Goal: Task Accomplishment & Management: Manage account settings

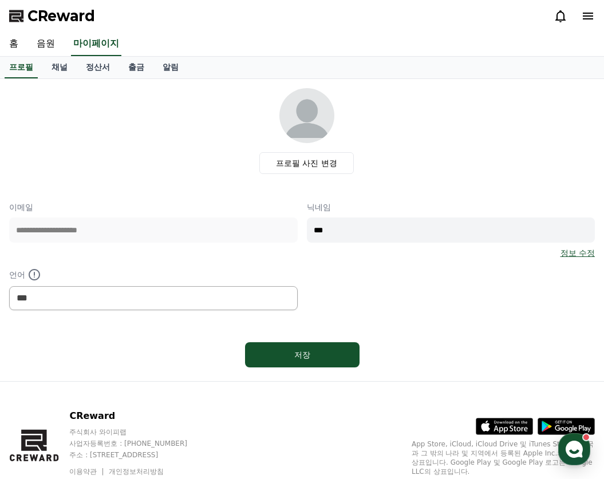
select select "**********"
click at [50, 37] on link "음원" at bounding box center [45, 44] width 37 height 24
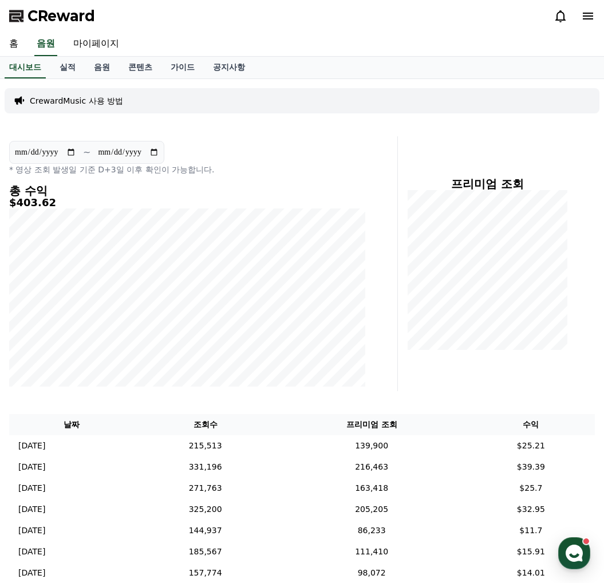
click at [76, 153] on input "**********" at bounding box center [45, 152] width 62 height 13
type input "**********"
click at [107, 71] on link "음원" at bounding box center [102, 68] width 34 height 22
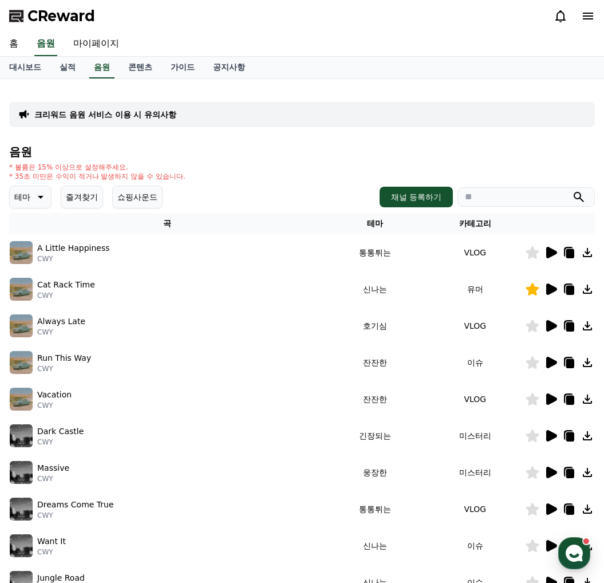
click at [89, 197] on button "즐겨찾기" at bounding box center [82, 196] width 42 height 23
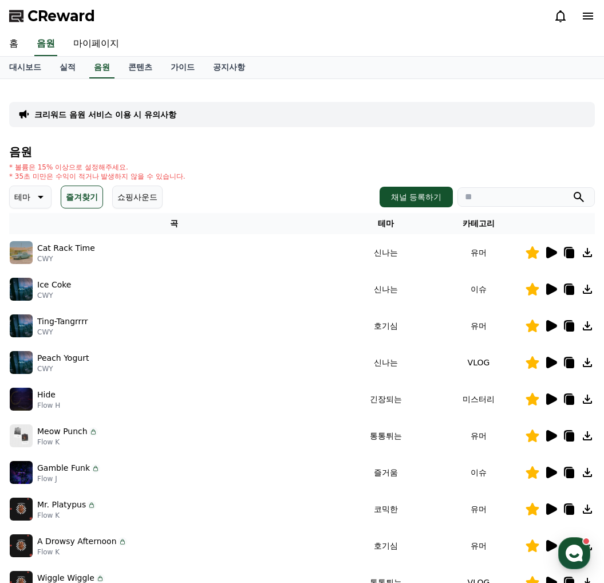
click at [73, 195] on button "즐겨찾기" at bounding box center [82, 196] width 42 height 23
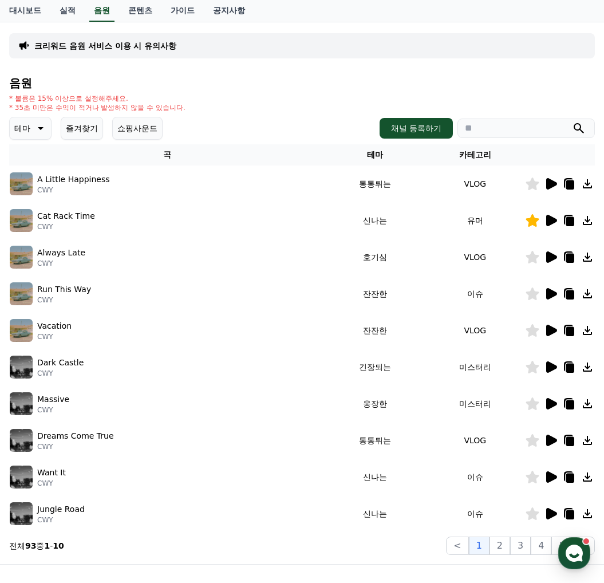
scroll to position [192, 0]
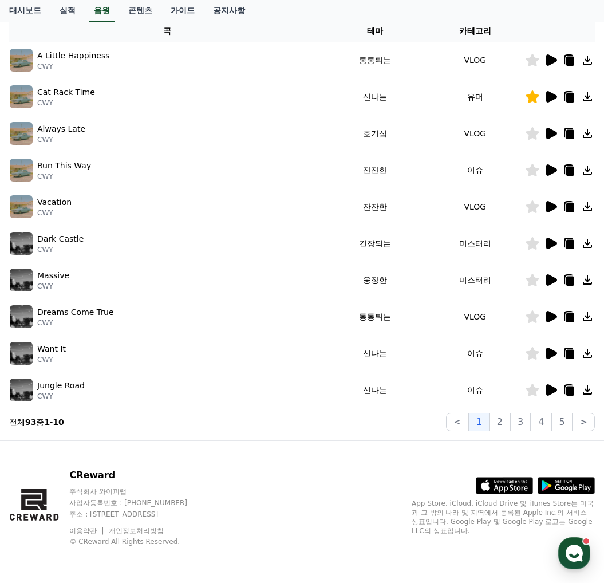
click at [554, 205] on icon at bounding box center [551, 206] width 11 height 11
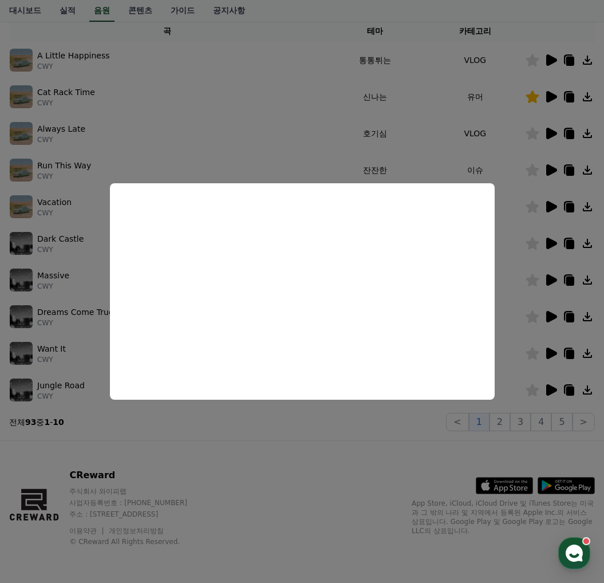
click at [281, 129] on button "close modal" at bounding box center [302, 291] width 604 height 583
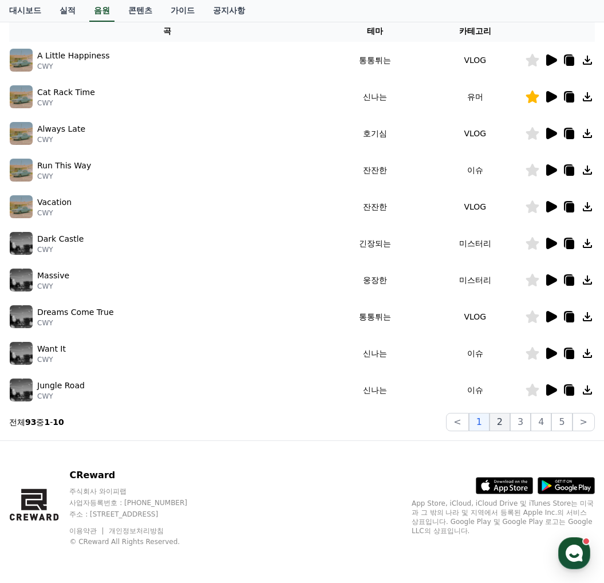
click at [504, 425] on button "2" at bounding box center [499, 422] width 21 height 18
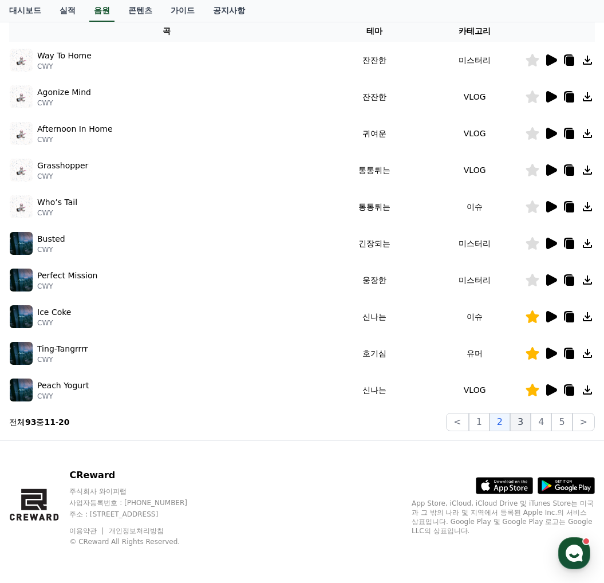
click at [516, 424] on button "3" at bounding box center [520, 422] width 21 height 18
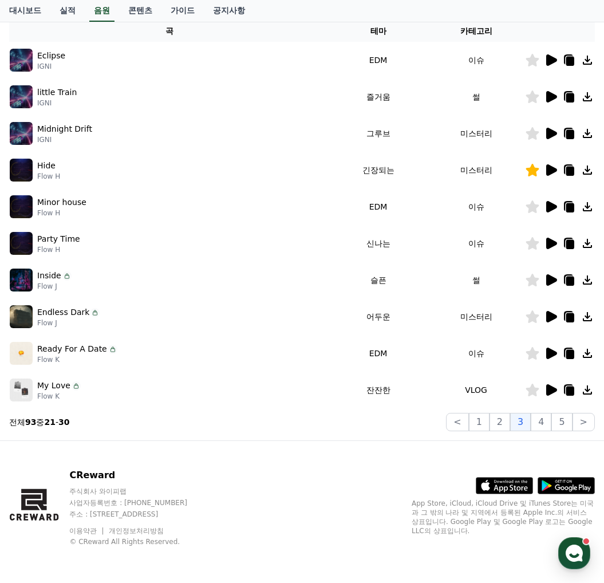
click at [549, 284] on icon at bounding box center [551, 279] width 11 height 11
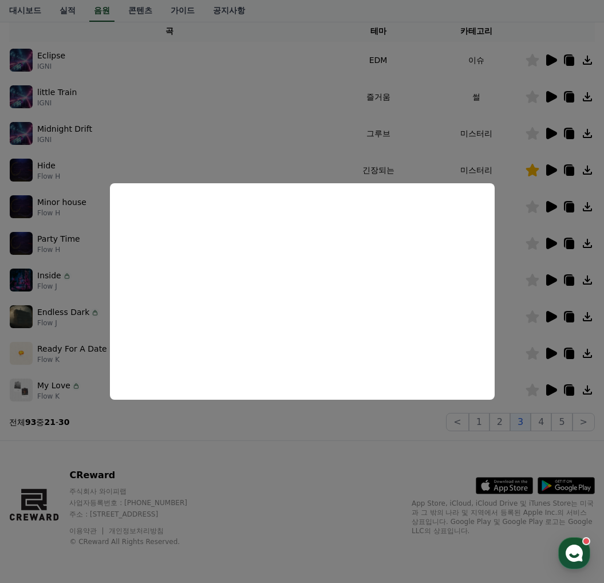
click at [285, 130] on button "close modal" at bounding box center [302, 291] width 604 height 583
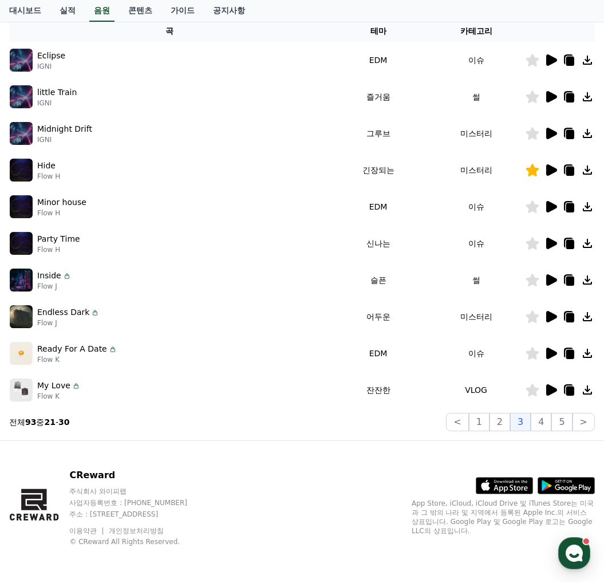
click at [572, 286] on icon at bounding box center [569, 280] width 14 height 14
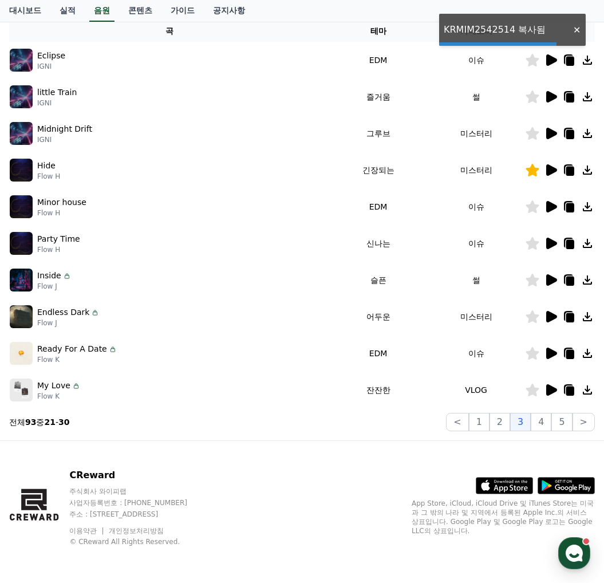
click at [534, 280] on icon at bounding box center [532, 280] width 13 height 13
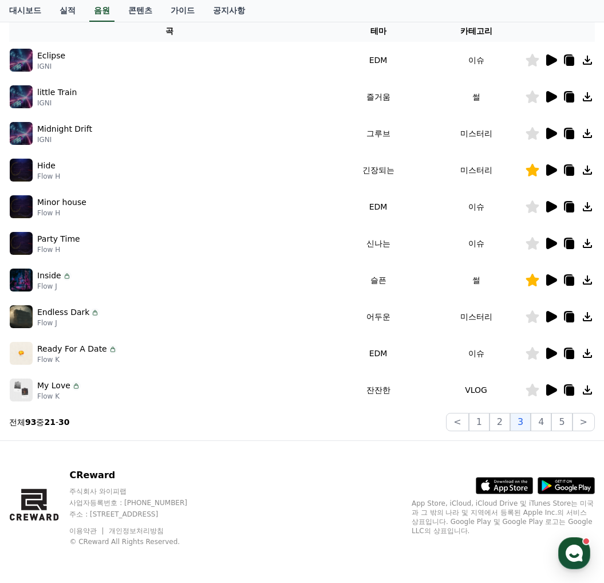
click at [178, 466] on div "CReward 주식회사 와이피랩 사업자등록번호 : [PHONE_NUMBER] 주소 : [STREET_ADDRESS] 이용약관 개인정보처리방침 …" at bounding box center [302, 512] width 604 height 142
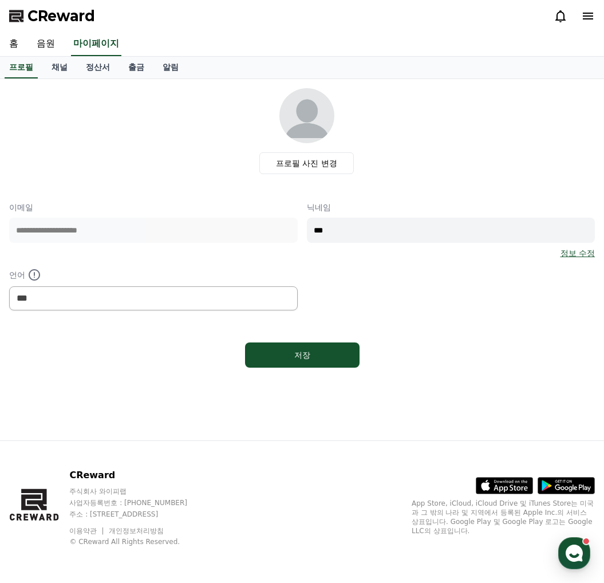
select select "**********"
click at [46, 48] on link "음원" at bounding box center [45, 44] width 37 height 24
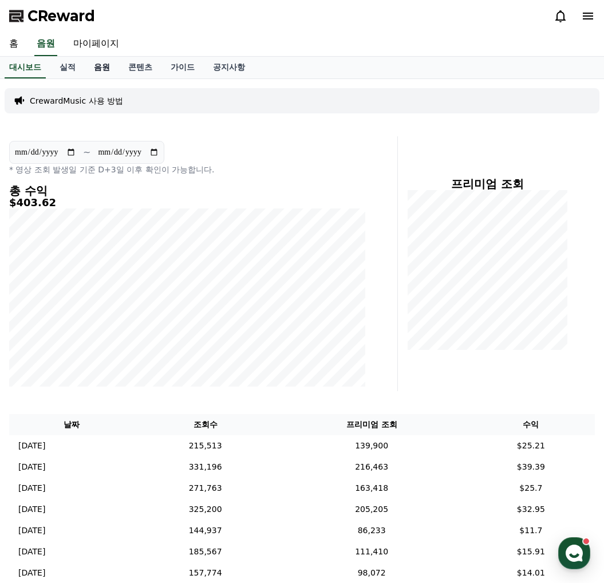
click at [101, 72] on link "음원" at bounding box center [102, 68] width 34 height 22
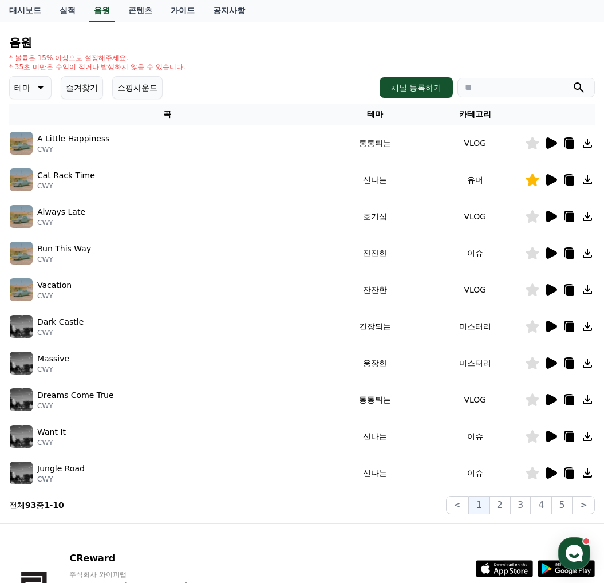
scroll to position [21, 0]
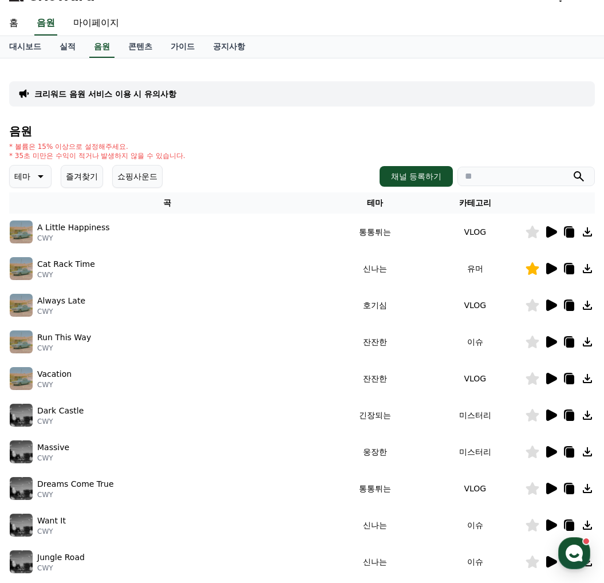
drag, startPoint x: 88, startPoint y: 176, endPoint x: 121, endPoint y: 177, distance: 33.2
click at [91, 176] on button "즐겨찾기" at bounding box center [82, 176] width 42 height 23
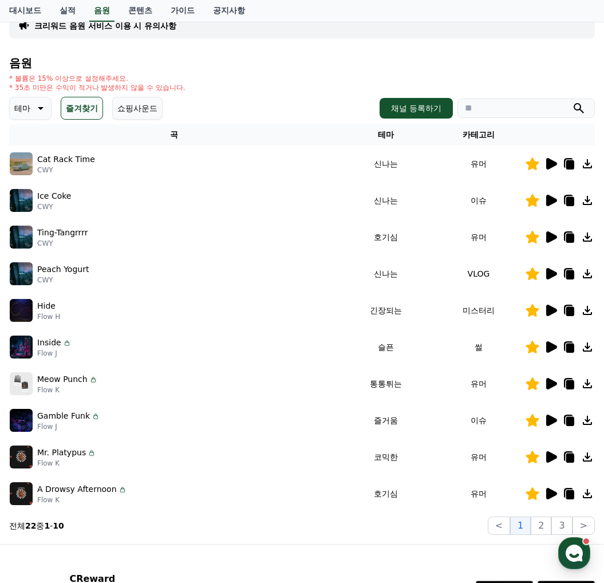
scroll to position [192, 0]
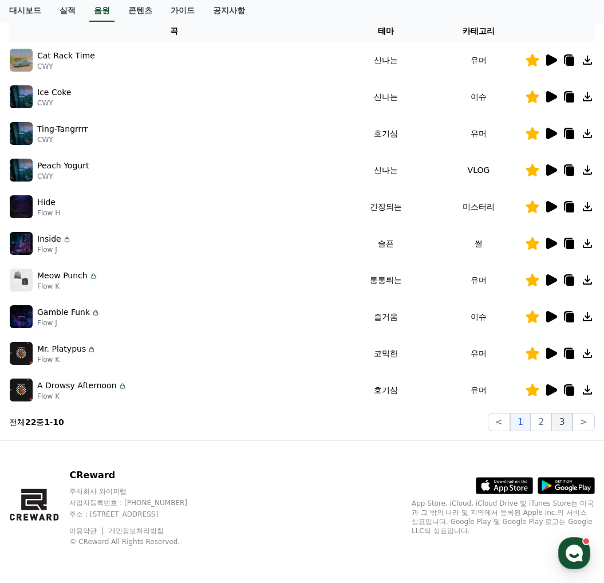
click at [560, 422] on button "3" at bounding box center [561, 422] width 21 height 18
